Goal: Obtain resource: Obtain resource

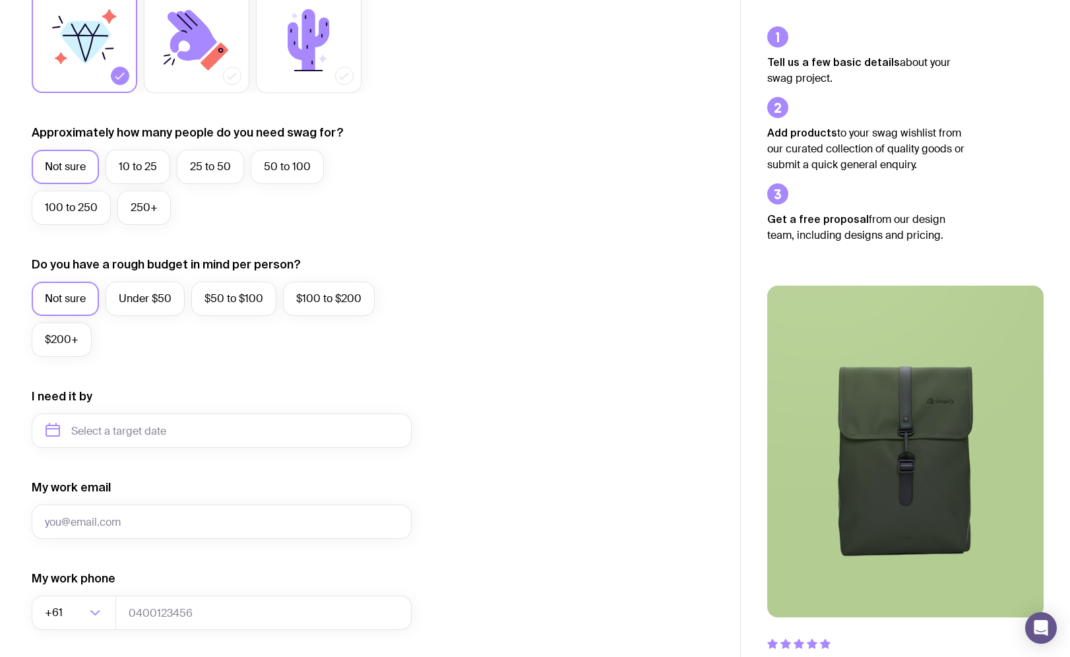
scroll to position [269, 0]
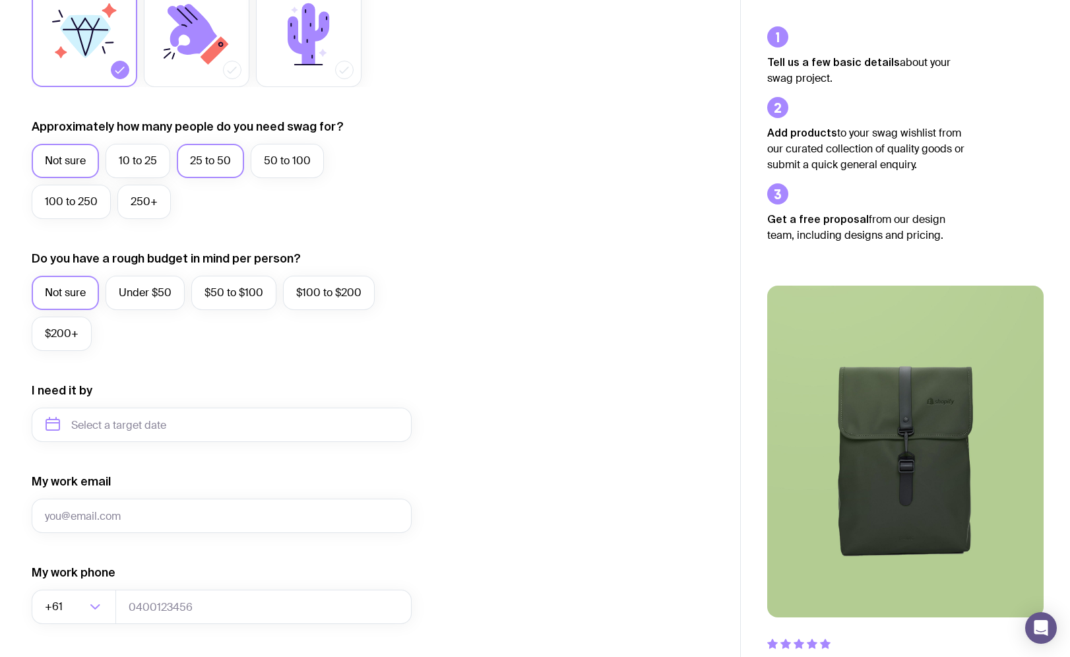
click at [219, 159] on label "25 to 50" at bounding box center [210, 161] width 67 height 34
click at [0, 0] on input "25 to 50" at bounding box center [0, 0] width 0 height 0
click at [146, 295] on label "Under $50" at bounding box center [145, 293] width 79 height 34
click at [0, 0] on input "Under $50" at bounding box center [0, 0] width 0 height 0
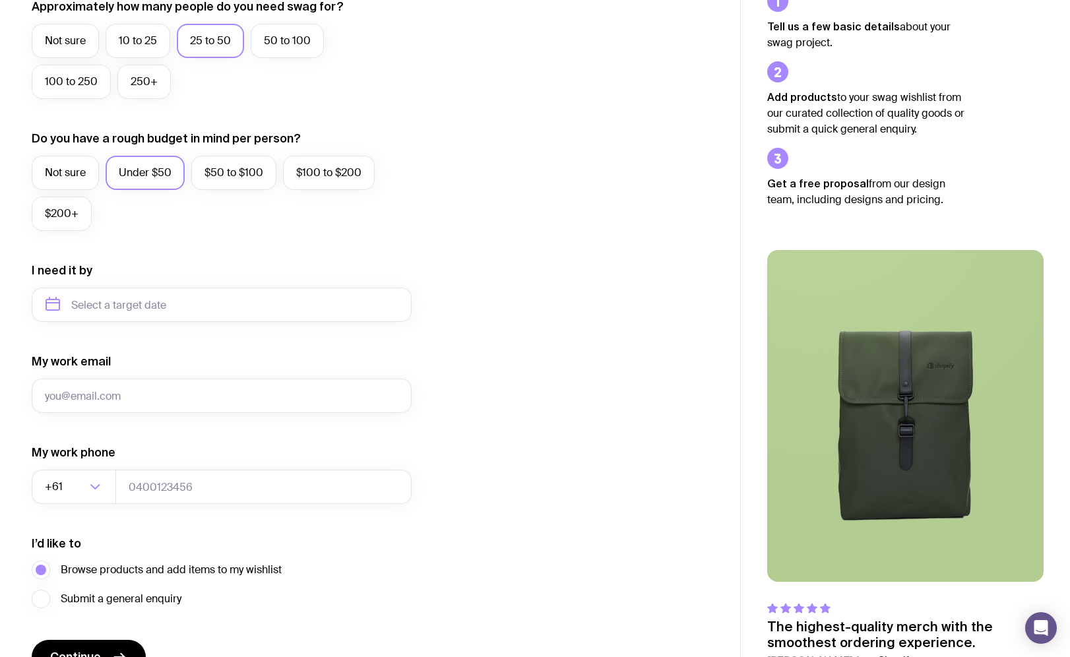
scroll to position [464, 0]
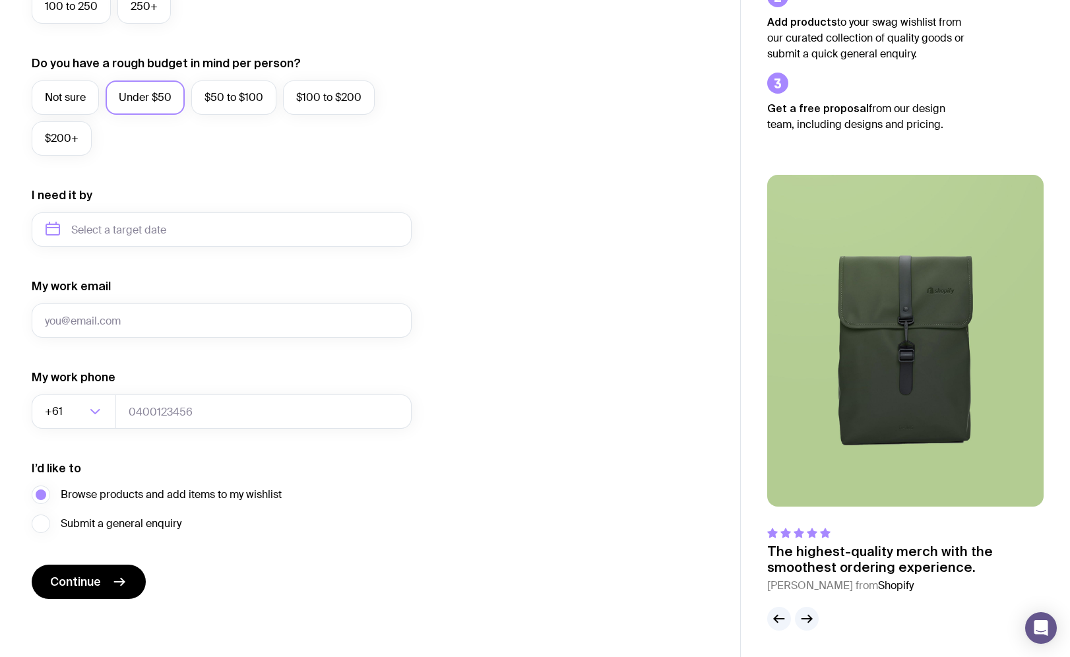
click at [808, 328] on img at bounding box center [905, 341] width 276 height 332
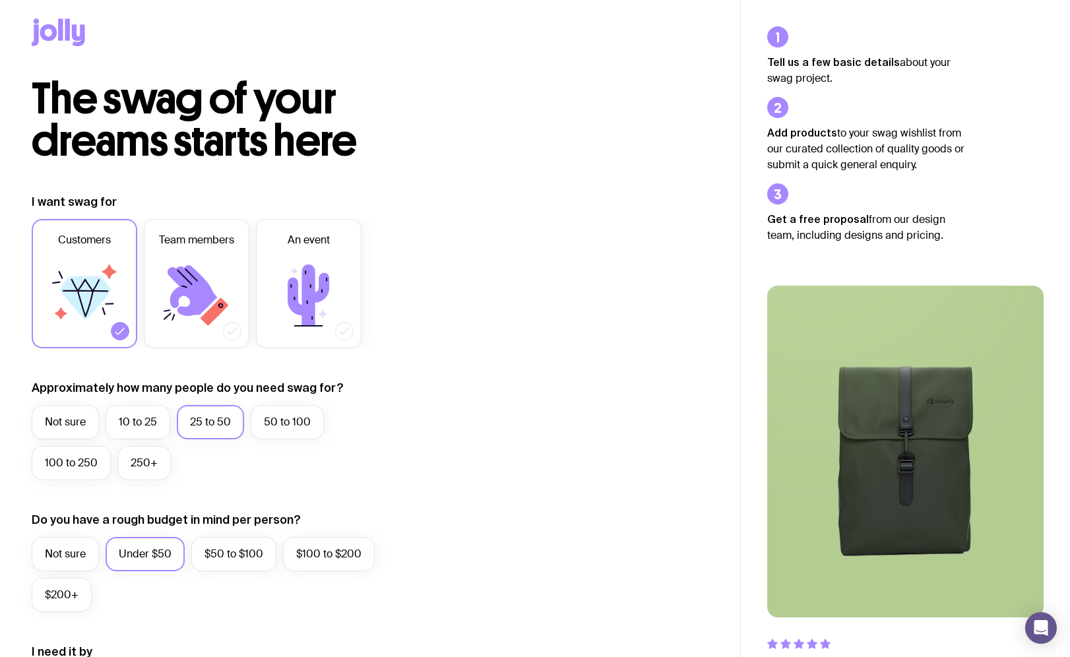
scroll to position [0, 0]
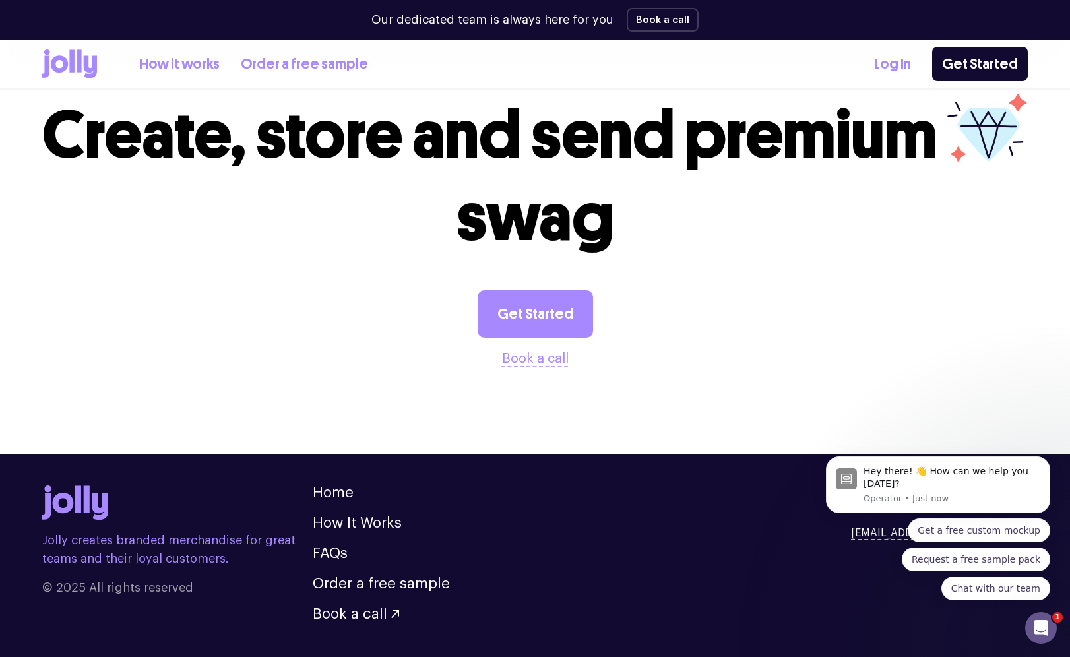
scroll to position [3576, 0]
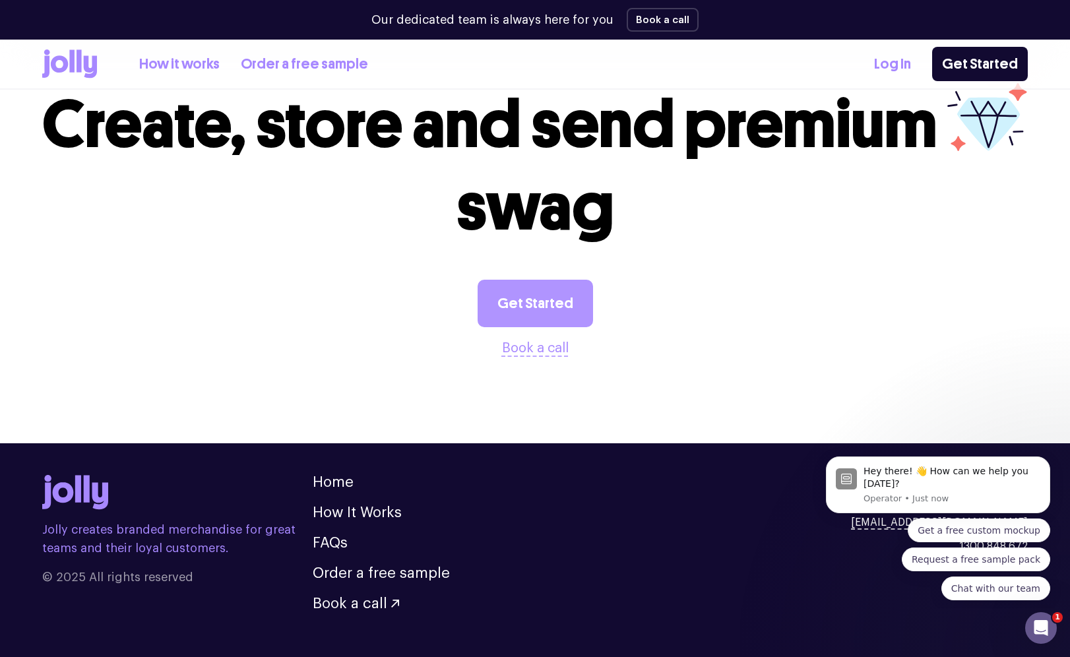
click at [514, 280] on link "Get Started" at bounding box center [534, 303] width 115 height 47
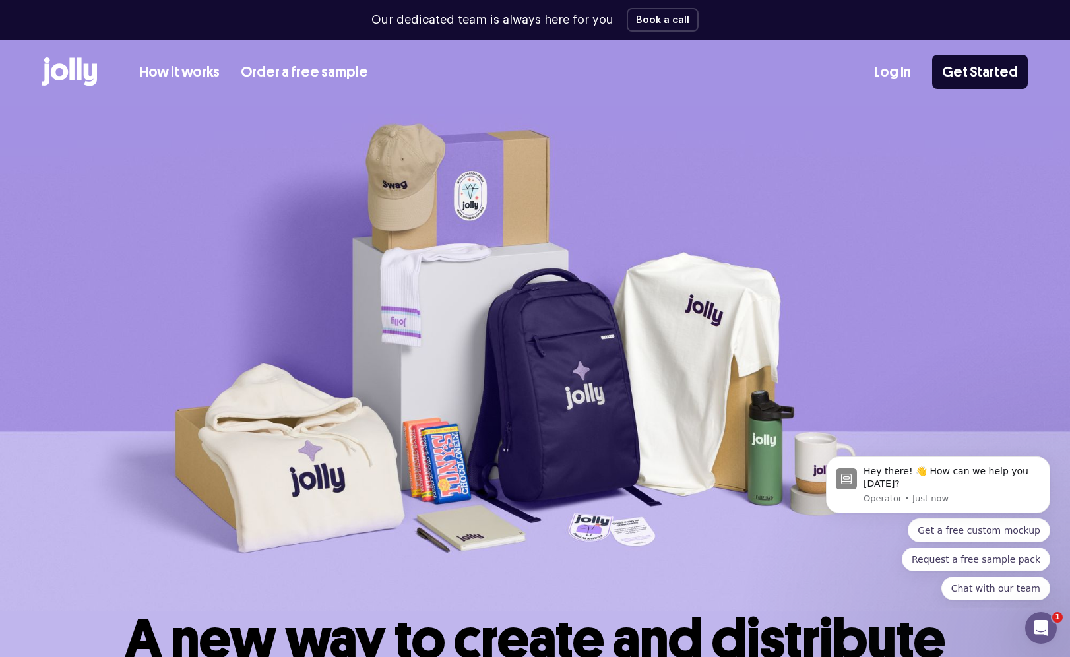
click at [264, 71] on link "Order a free sample" at bounding box center [304, 72] width 127 height 22
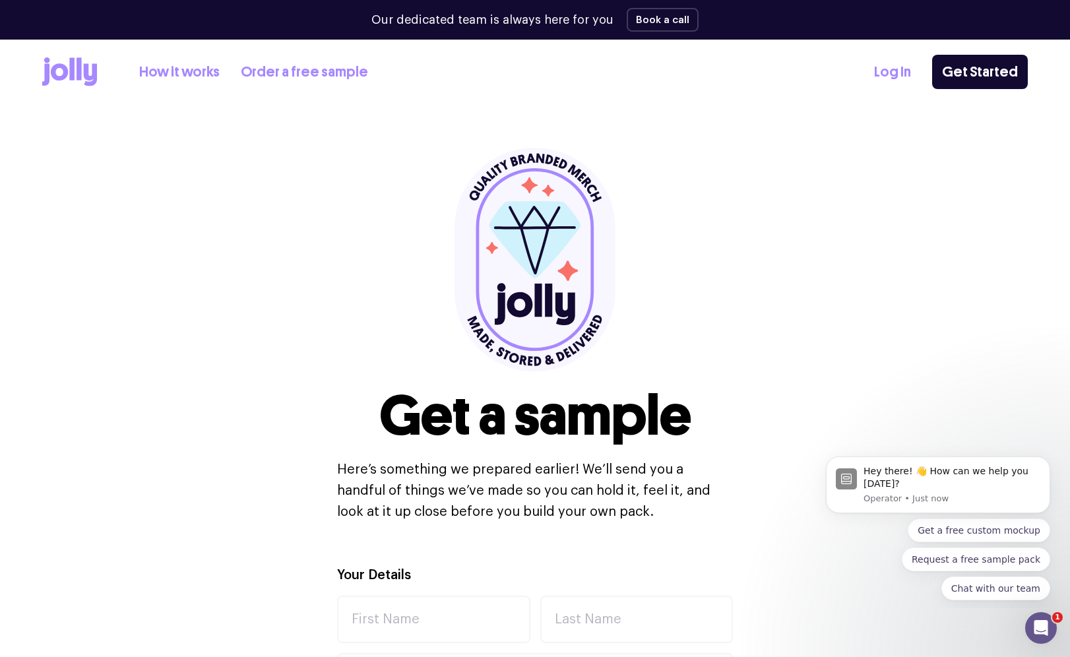
click at [59, 73] on icon at bounding box center [69, 71] width 55 height 29
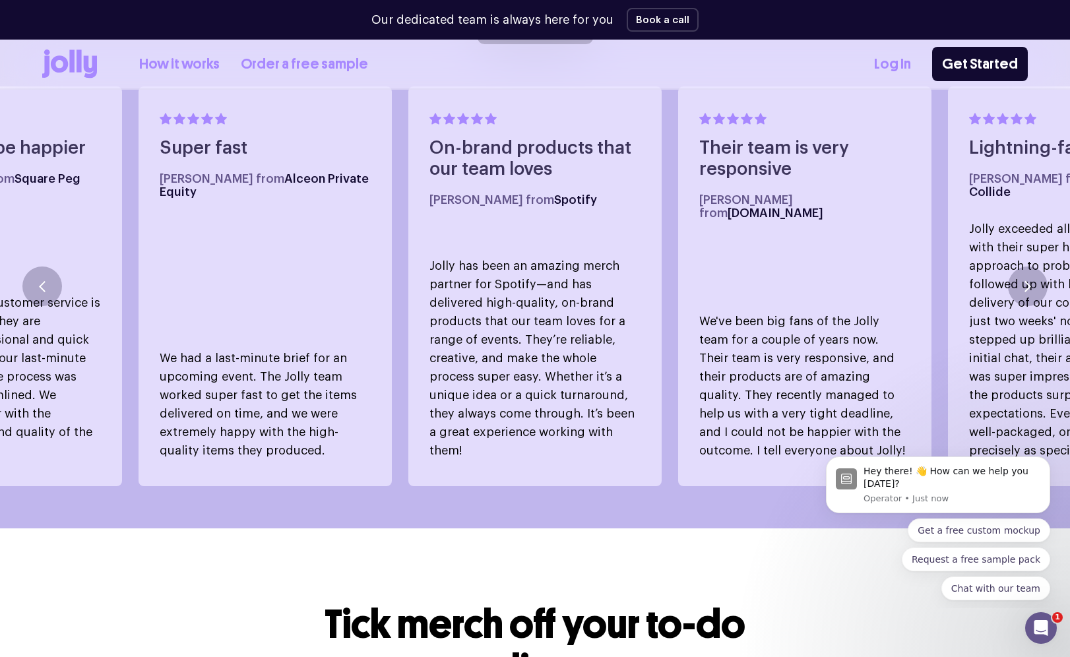
scroll to position [800, 0]
click at [1025, 278] on button "button" at bounding box center [1028, 286] width 40 height 40
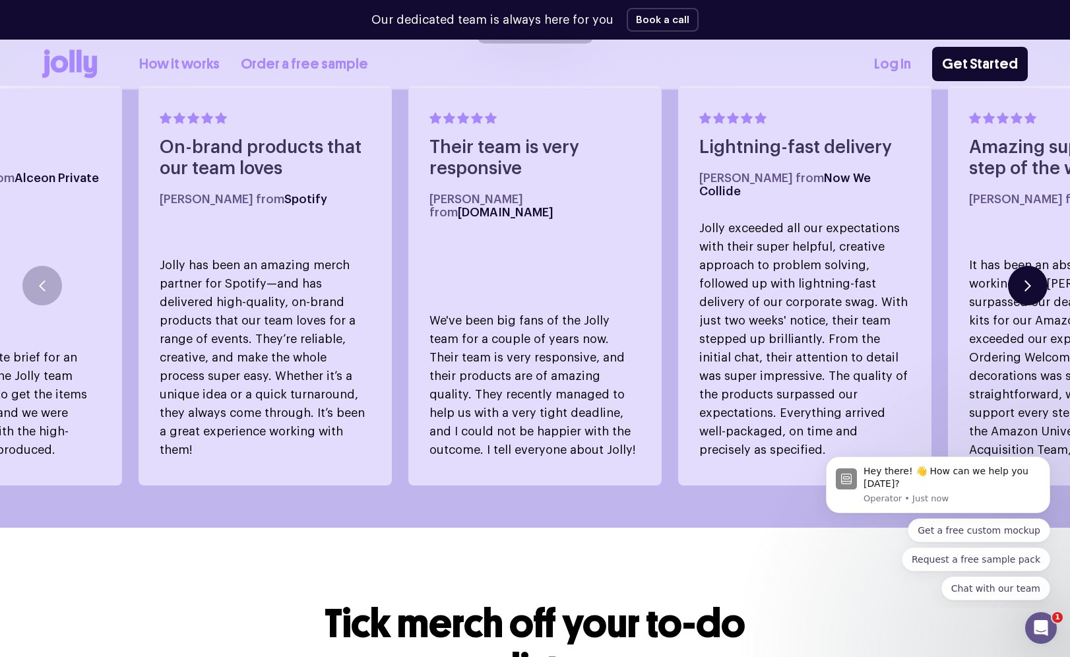
click at [1025, 278] on button "button" at bounding box center [1028, 286] width 40 height 40
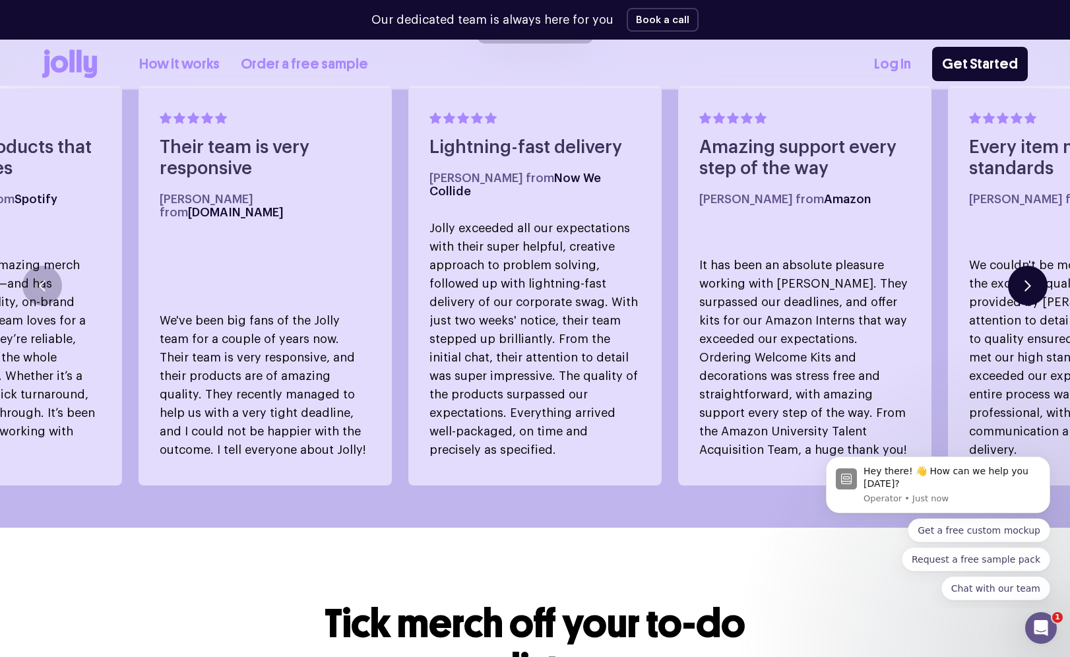
click at [1025, 278] on button "button" at bounding box center [1028, 286] width 40 height 40
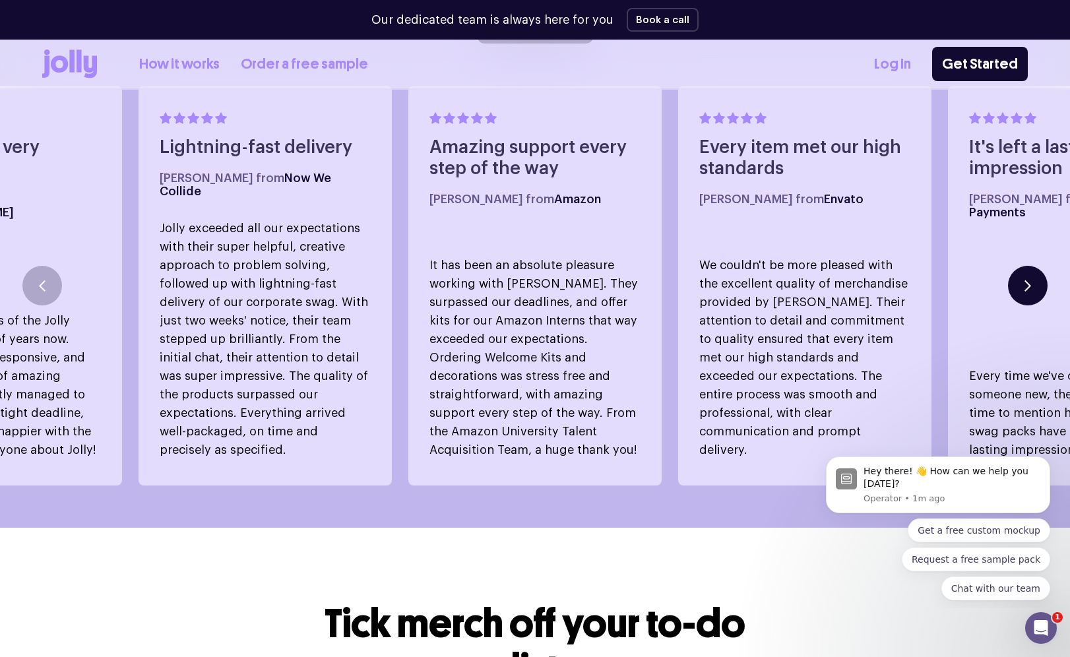
click at [1025, 278] on button "button" at bounding box center [1028, 286] width 40 height 40
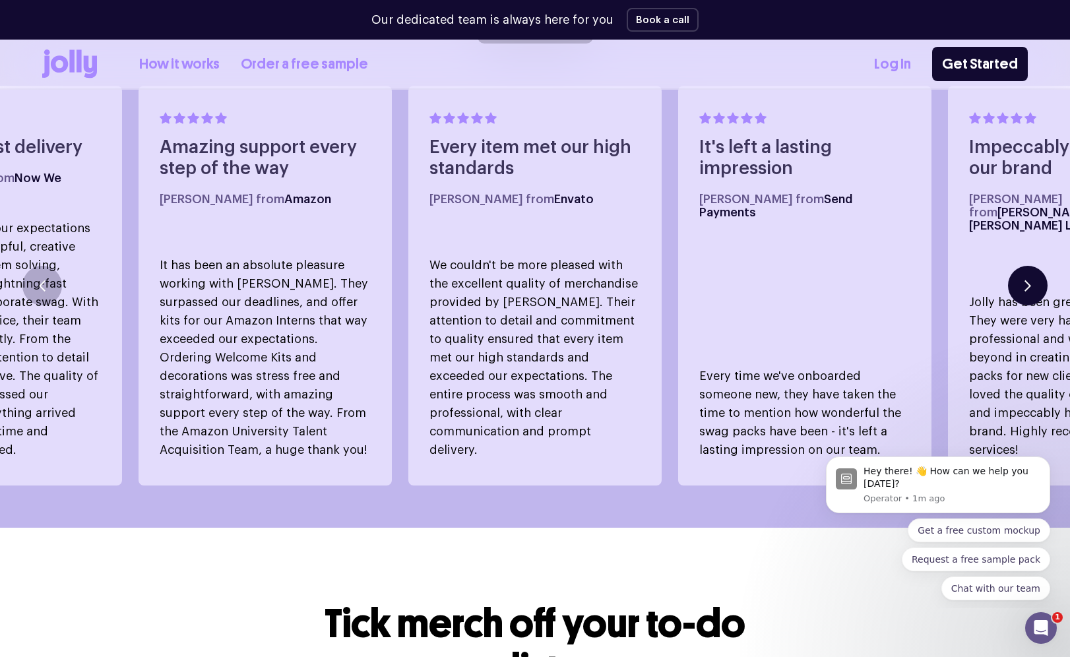
click at [1025, 278] on button "button" at bounding box center [1028, 286] width 40 height 40
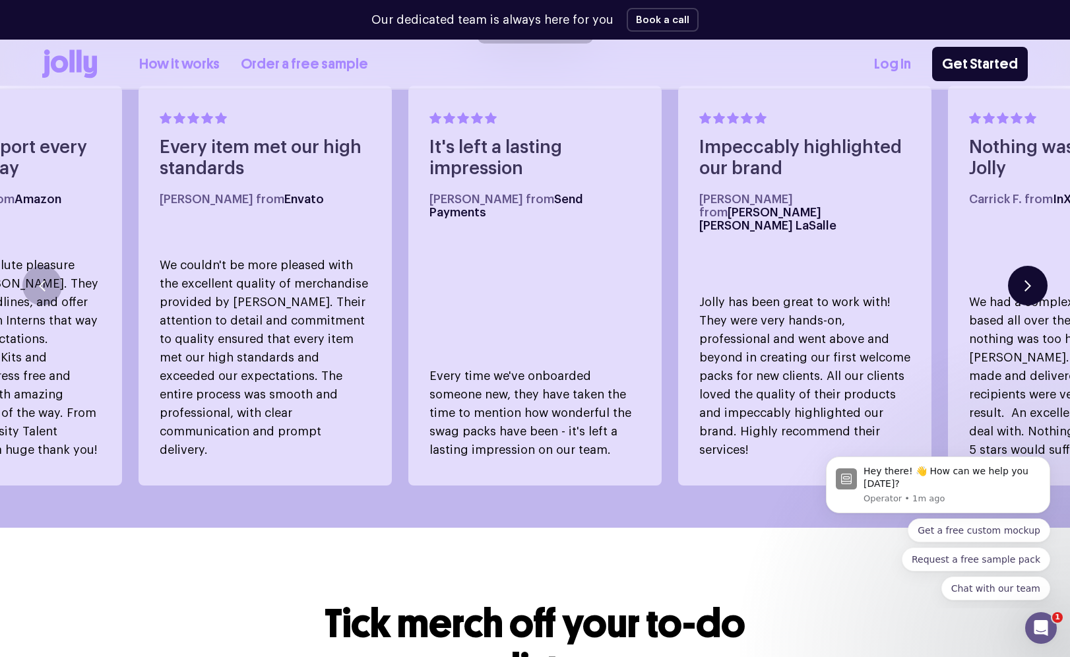
click at [1025, 278] on button "button" at bounding box center [1028, 286] width 40 height 40
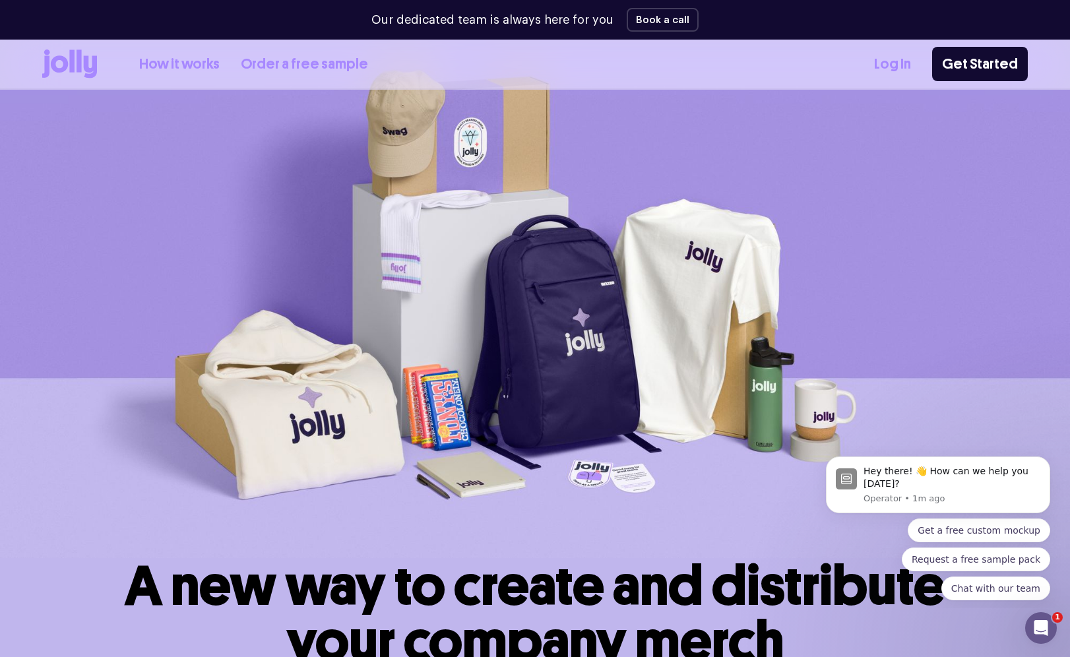
scroll to position [0, 0]
